Goal: Transaction & Acquisition: Purchase product/service

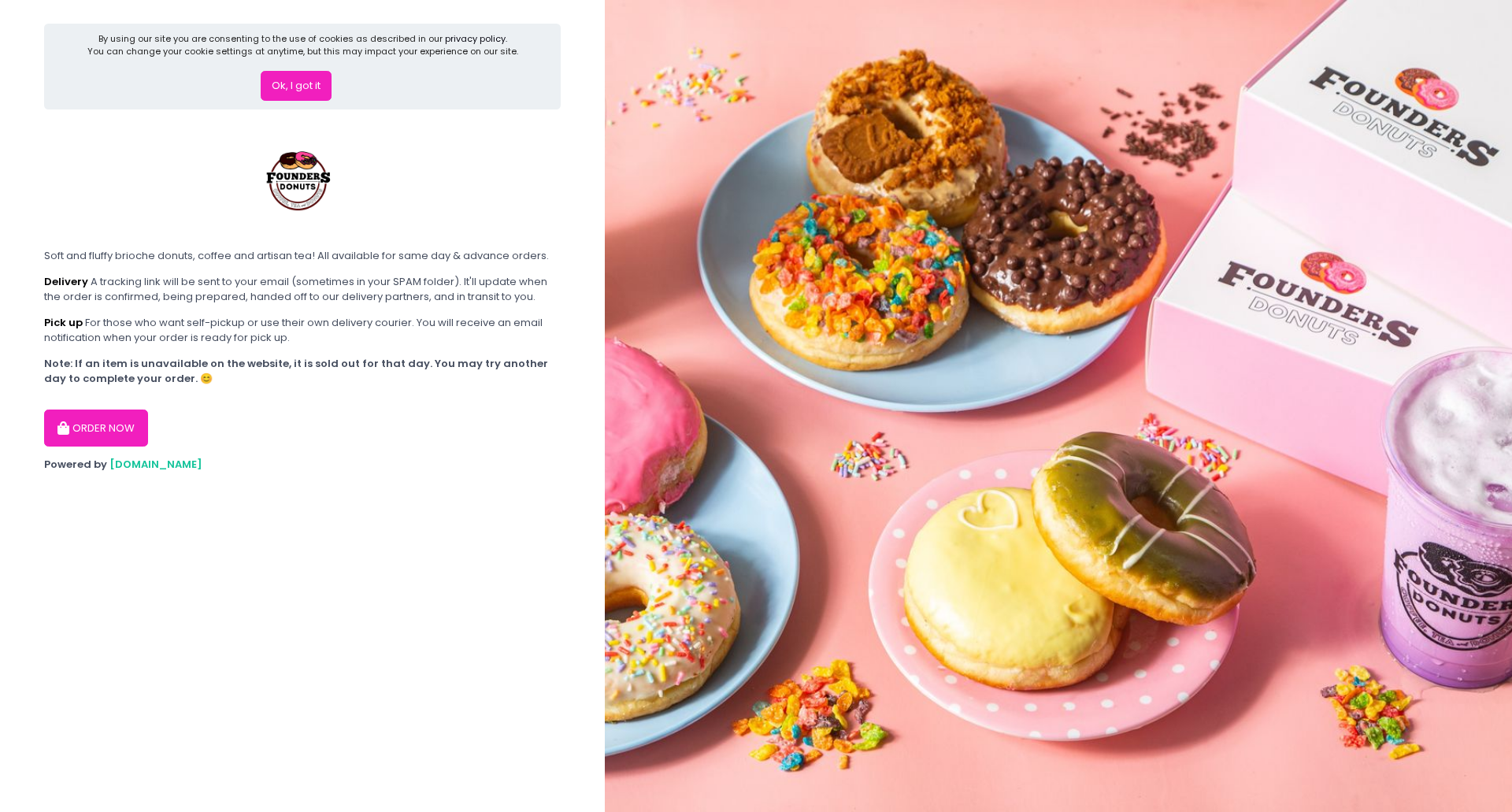
click at [115, 427] on button "ORDER NOW" at bounding box center [95, 428] width 104 height 38
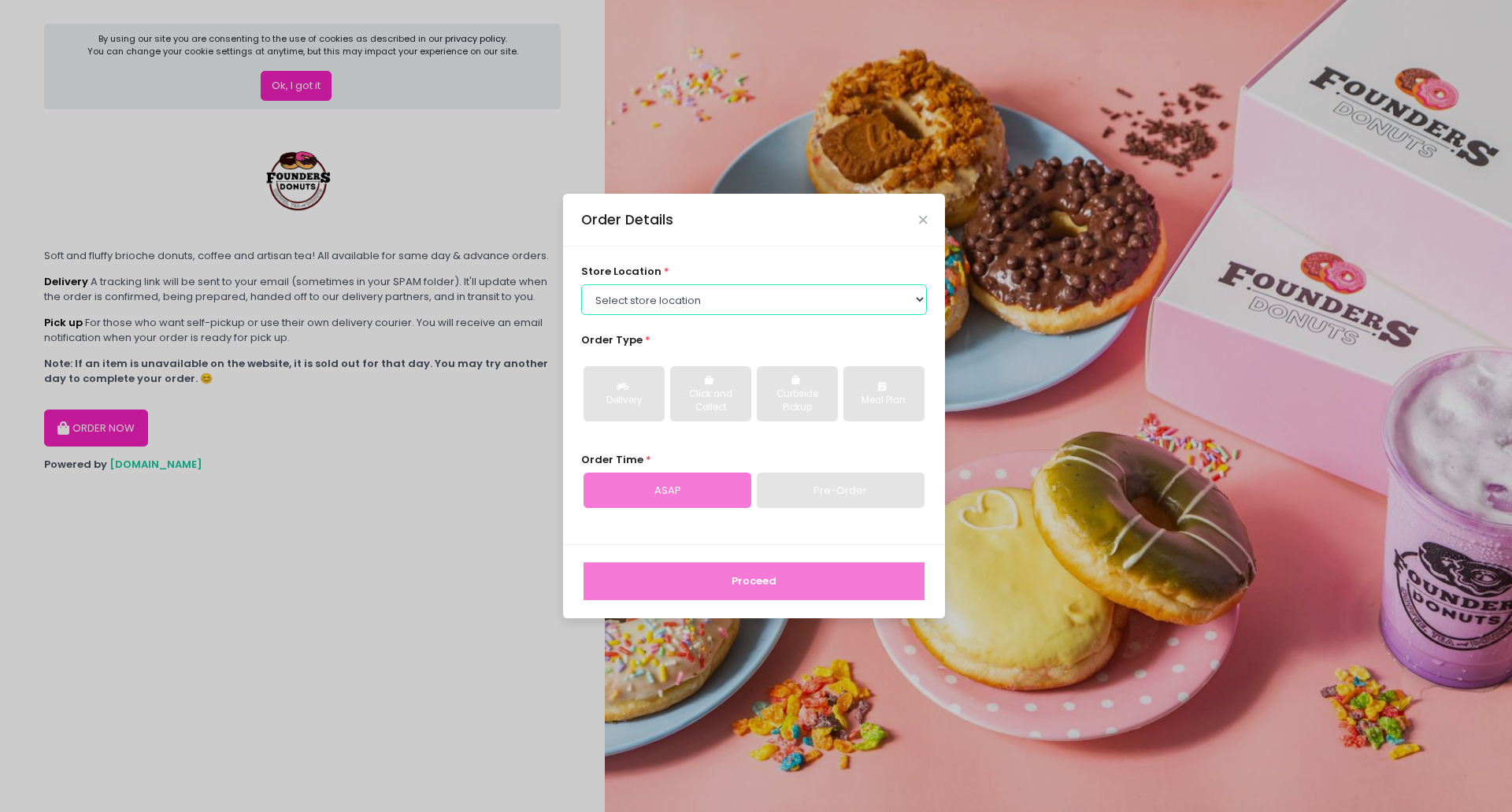
click at [919, 301] on select "Select store location Founders Donuts - [PERSON_NAME] Founders Donuts - [GEOGRA…" at bounding box center [755, 299] width 347 height 30
select select "61a2022e41b39c710272d16a"
click at [582, 284] on select "Select store location Founders Donuts - [PERSON_NAME] Founders Donuts - [GEOGRA…" at bounding box center [755, 299] width 347 height 30
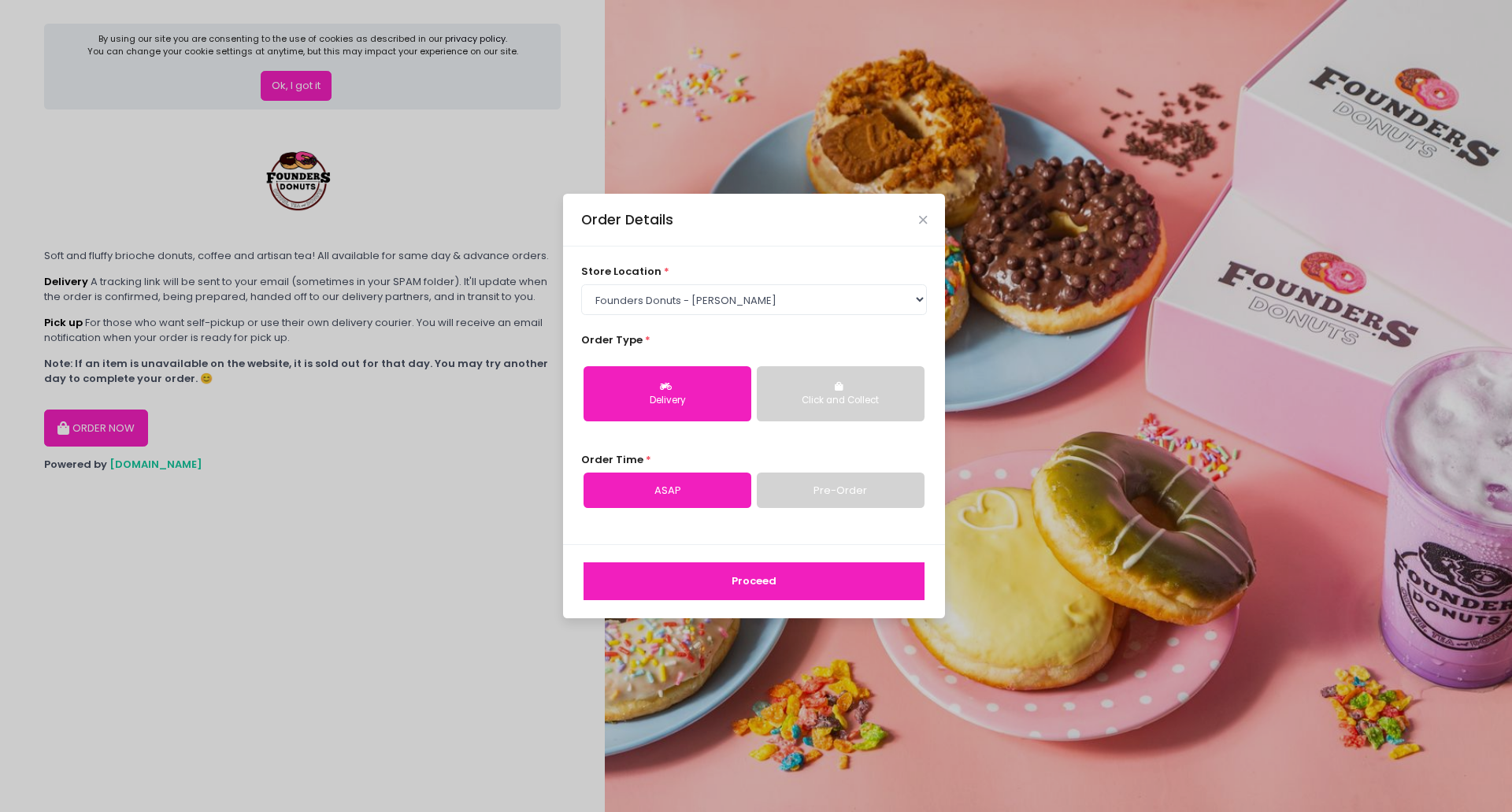
click at [659, 395] on div "Delivery" at bounding box center [667, 401] width 146 height 14
click at [672, 490] on link "ASAP" at bounding box center [667, 490] width 168 height 36
click at [716, 577] on button "Proceed" at bounding box center [754, 581] width 341 height 38
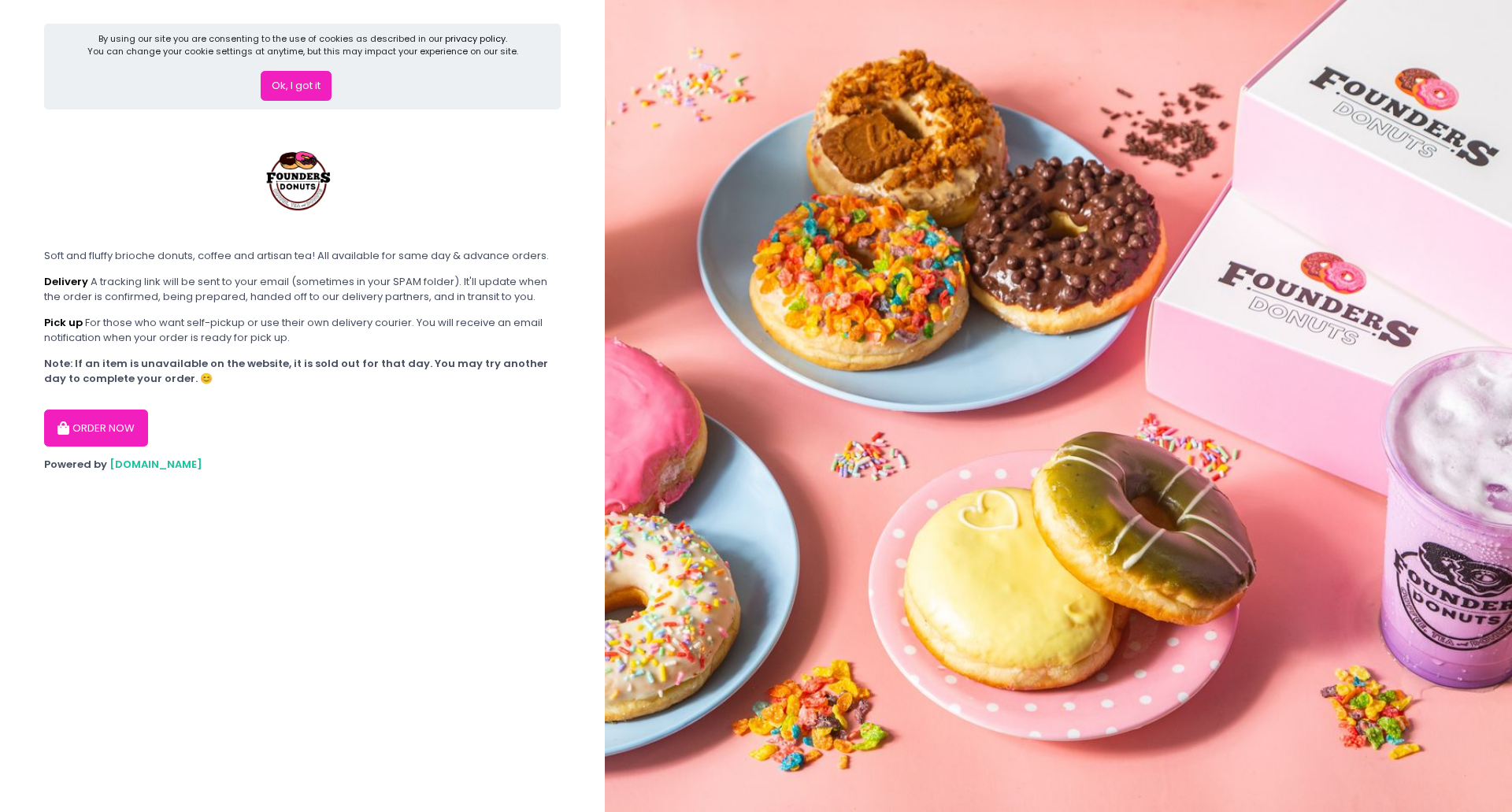
click at [312, 88] on button "Ok, I got it" at bounding box center [295, 85] width 71 height 30
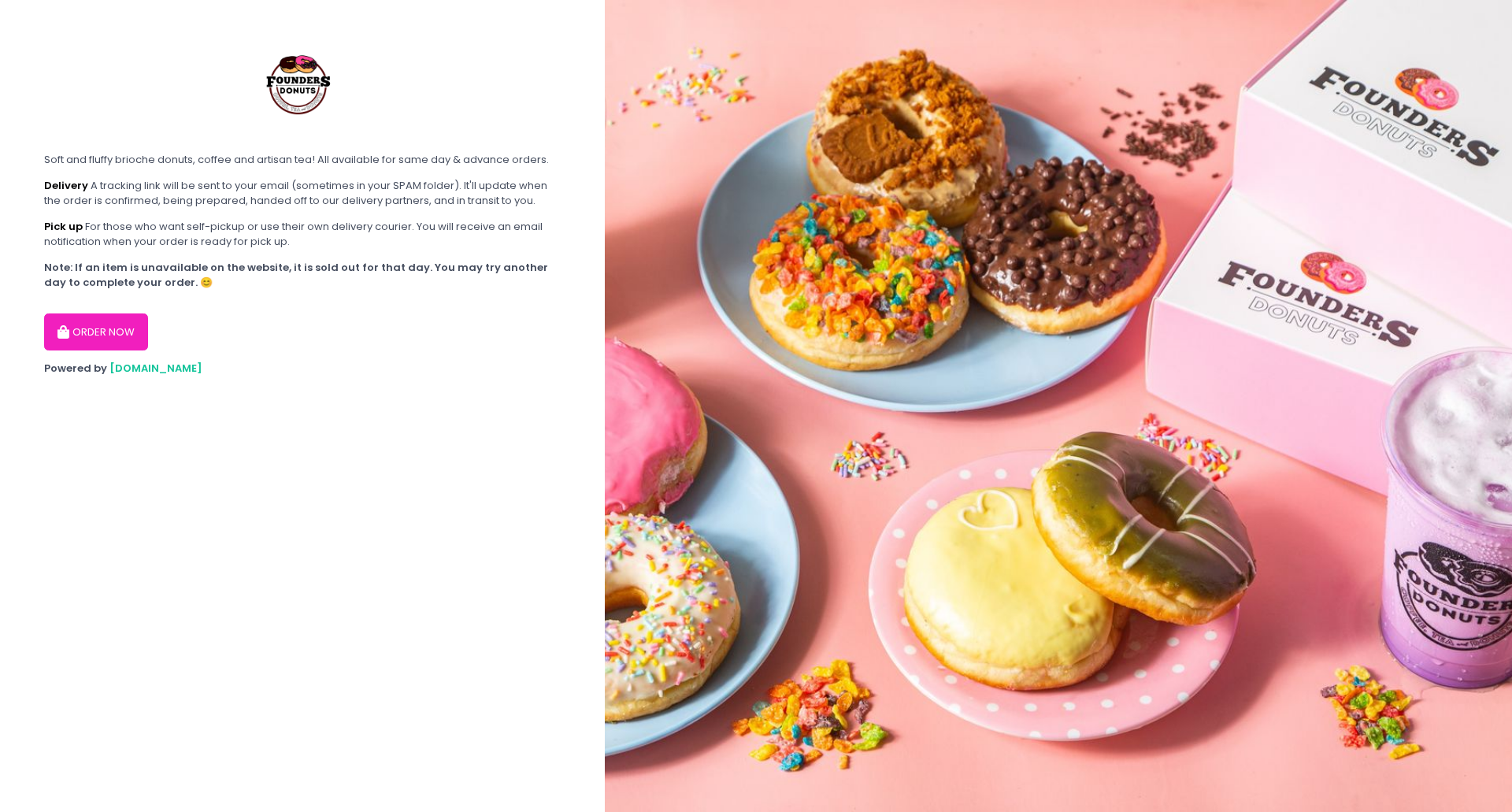
click at [96, 325] on button "ORDER NOW" at bounding box center [95, 332] width 104 height 38
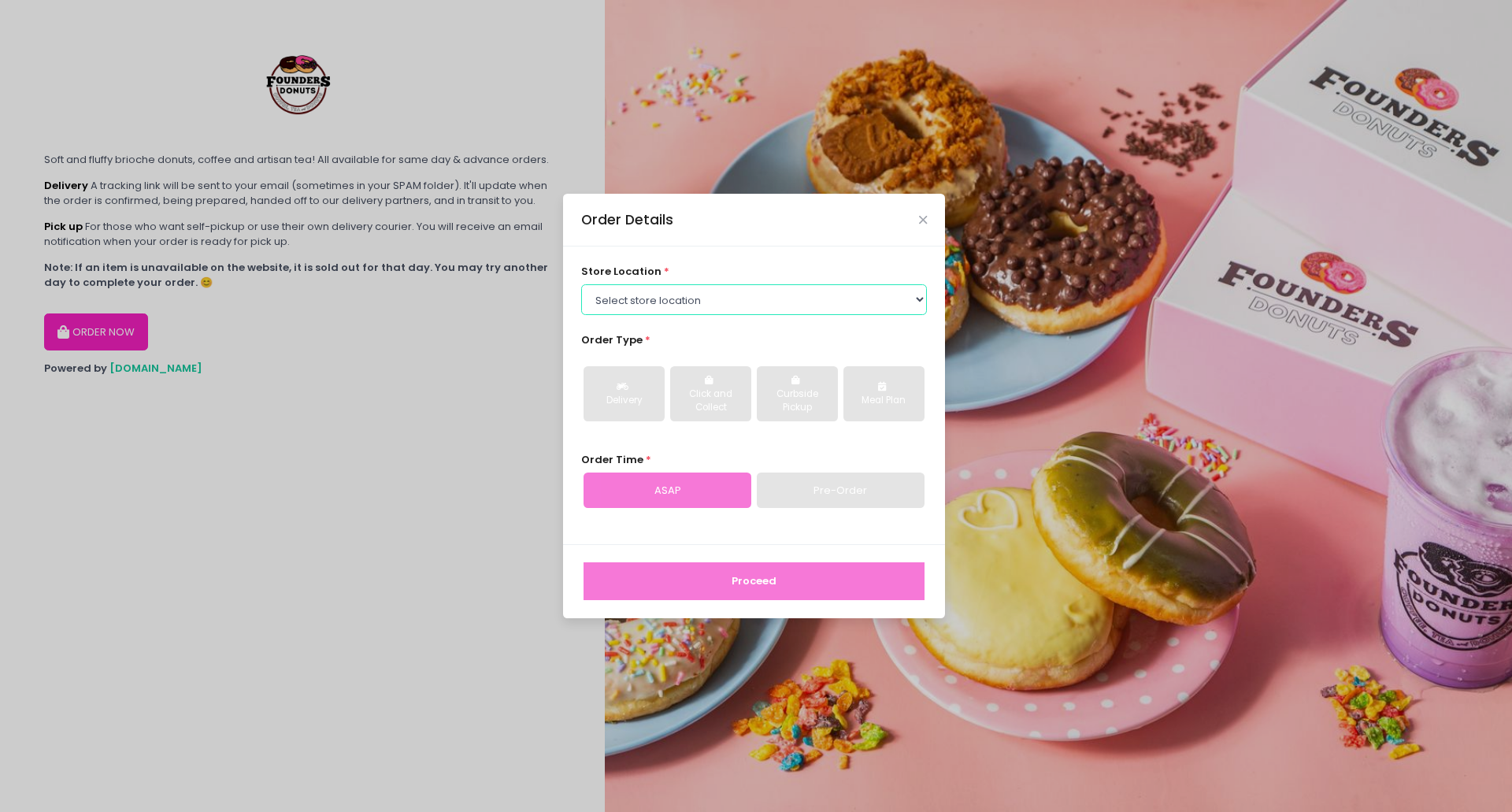
click at [917, 297] on select "Select store location Founders Donuts - [PERSON_NAME] Founders Donuts - [GEOGRA…" at bounding box center [755, 299] width 347 height 30
select select "61a2022e41b39c710272d16a"
click at [582, 284] on select "Select store location Founders Donuts - [PERSON_NAME] Founders Donuts - [GEOGRA…" at bounding box center [755, 299] width 347 height 30
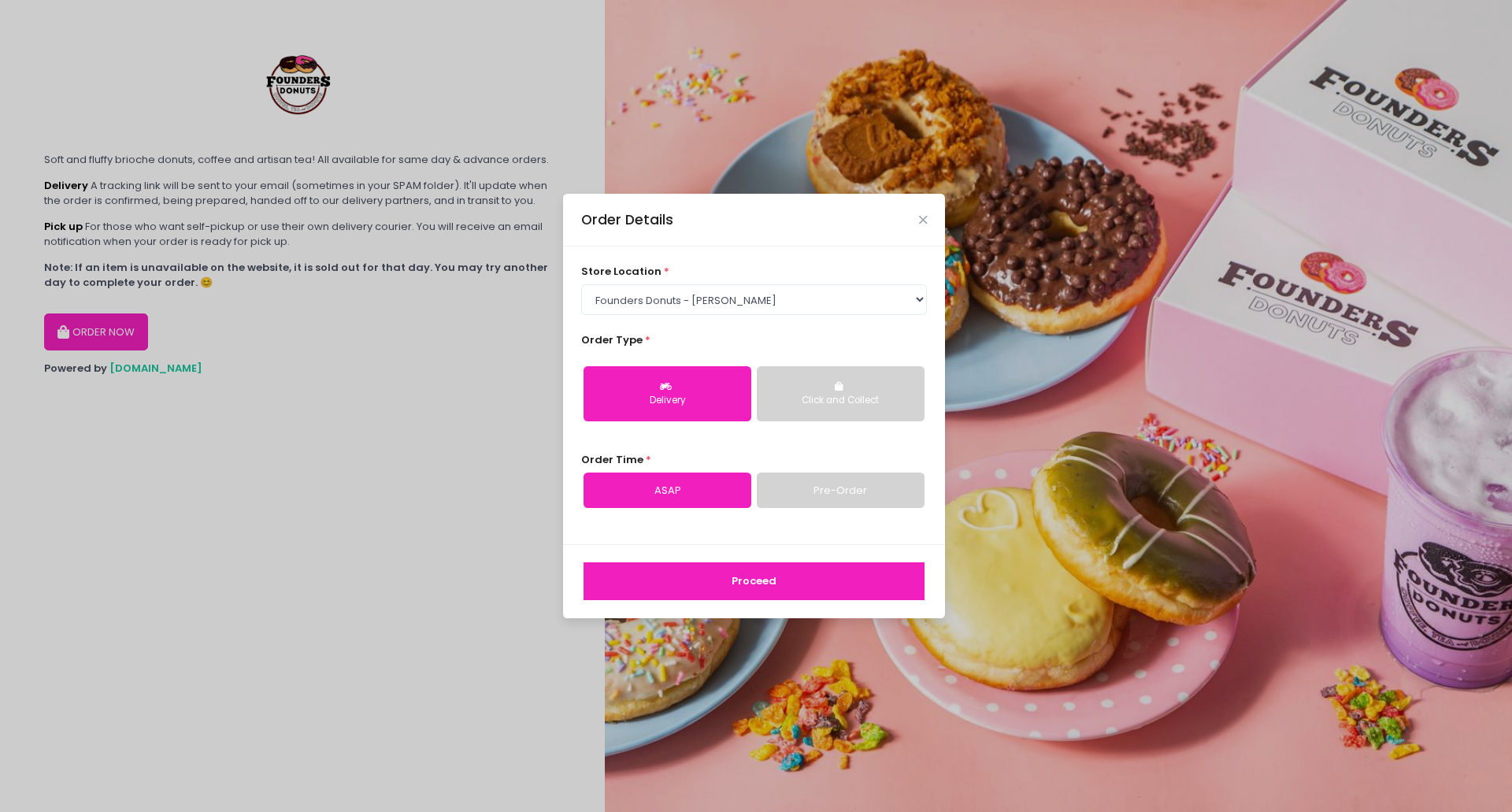
click at [676, 399] on div "Delivery" at bounding box center [667, 401] width 146 height 14
click at [676, 482] on link "ASAP" at bounding box center [667, 490] width 168 height 36
click at [772, 579] on button "Proceed" at bounding box center [754, 581] width 341 height 38
